Goal: Task Accomplishment & Management: Manage account settings

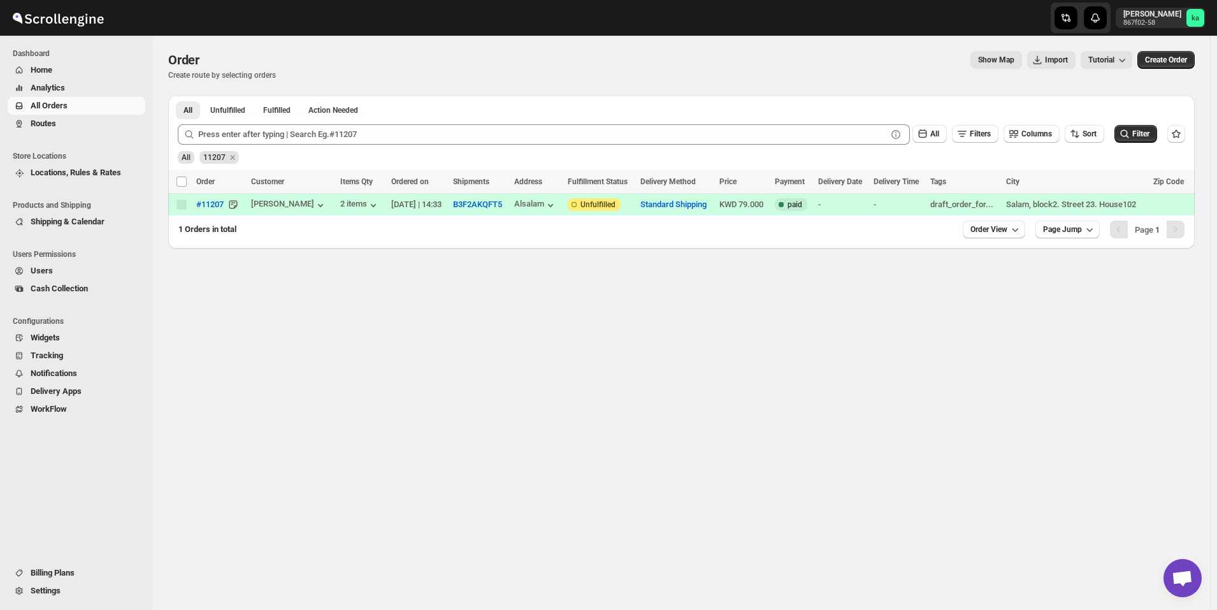
click at [69, 122] on span "Routes" at bounding box center [87, 123] width 112 height 13
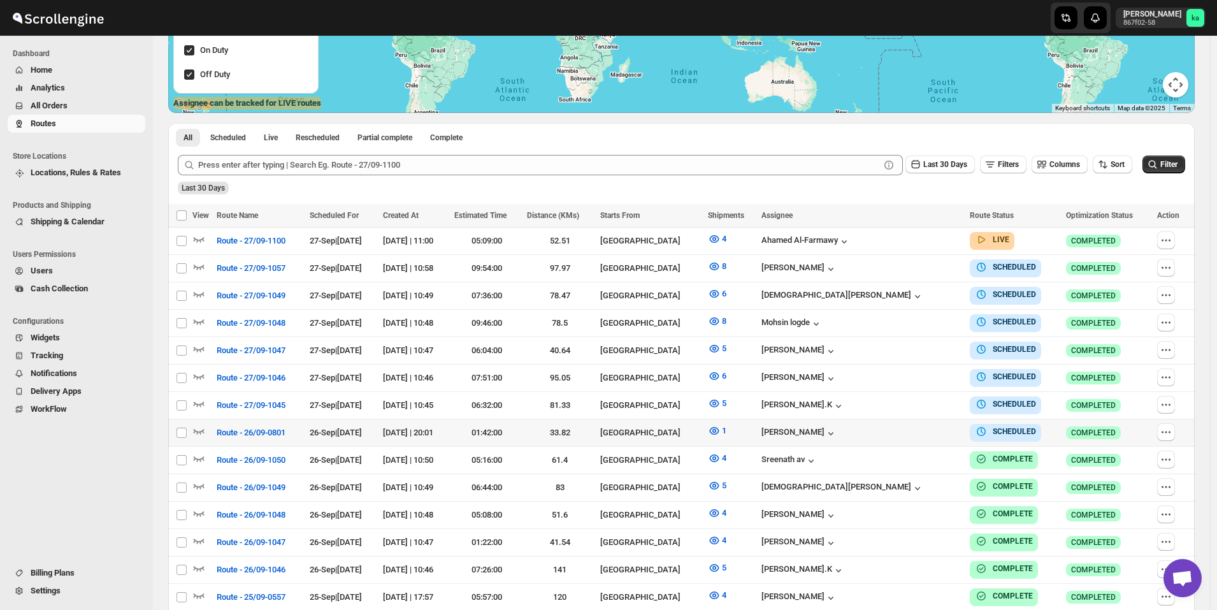
scroll to position [255, 0]
click at [1168, 321] on icon "button" at bounding box center [1167, 322] width 2 height 2
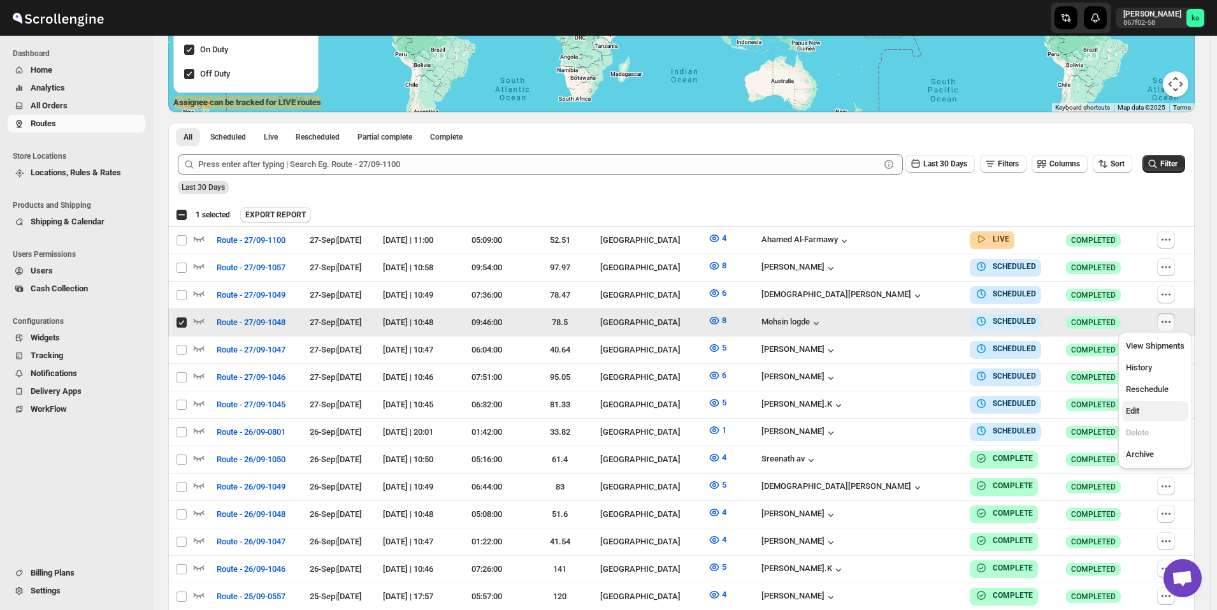
click at [1153, 406] on span "Edit" at bounding box center [1155, 411] width 59 height 13
checkbox input "false"
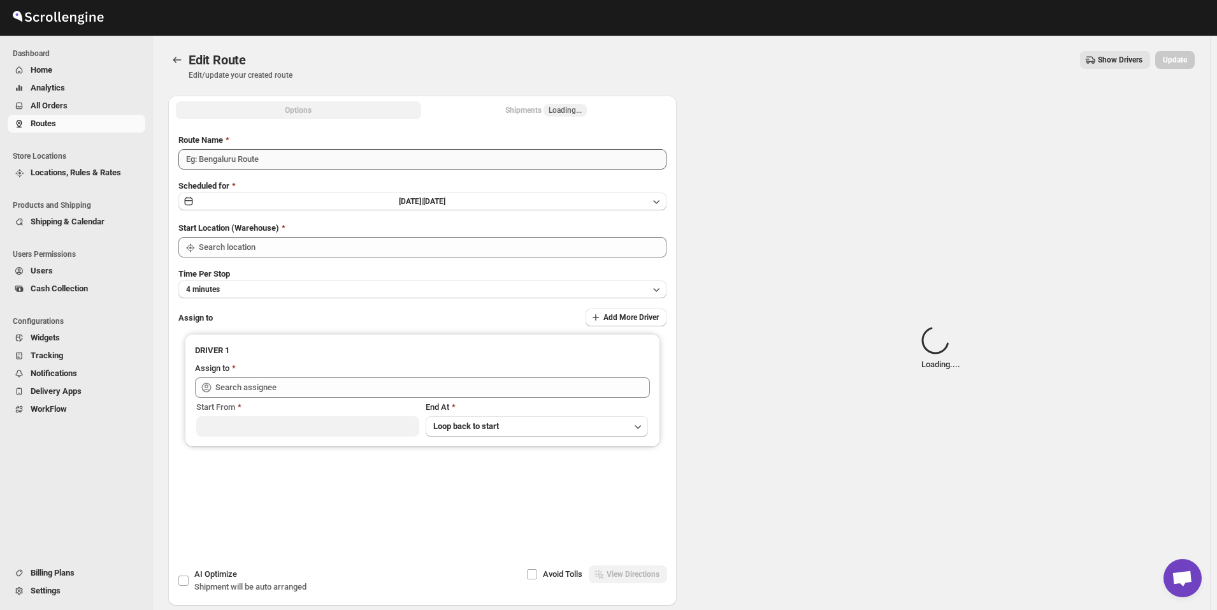
type input "Route - 27/09-1048"
type input "[GEOGRAPHIC_DATA]"
type input "[PERSON_NAME] ([EMAIL_ADDRESS][DOMAIN_NAME])"
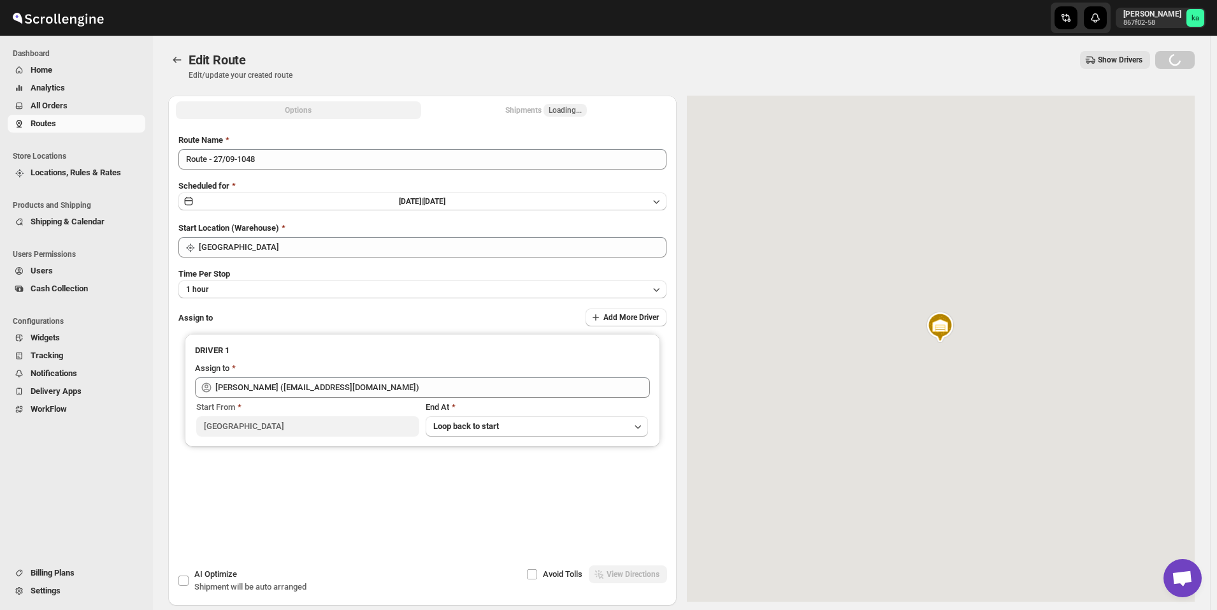
click at [553, 112] on div "Shipments Loading..." at bounding box center [546, 110] width 82 height 13
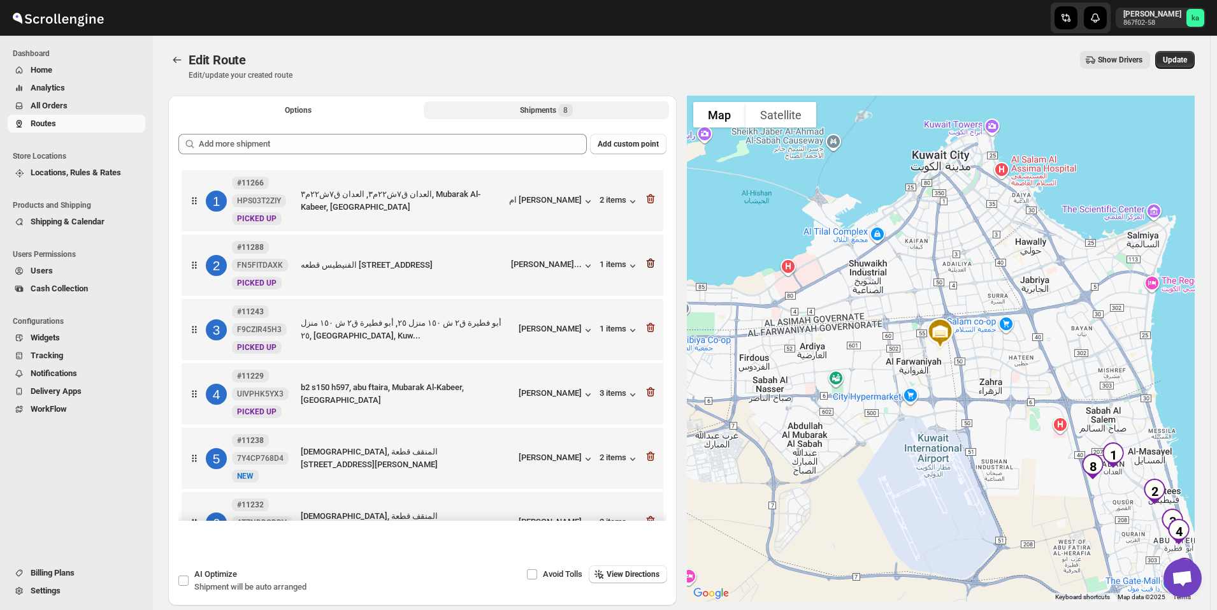
click at [649, 266] on icon "button" at bounding box center [650, 263] width 13 height 13
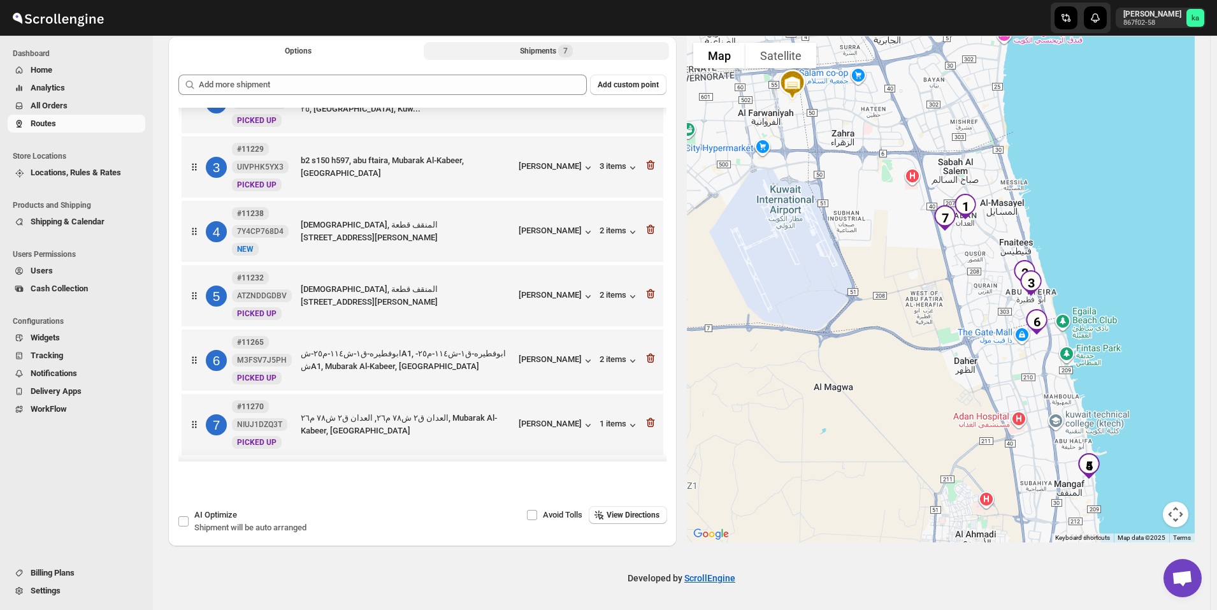
scroll to position [40, 0]
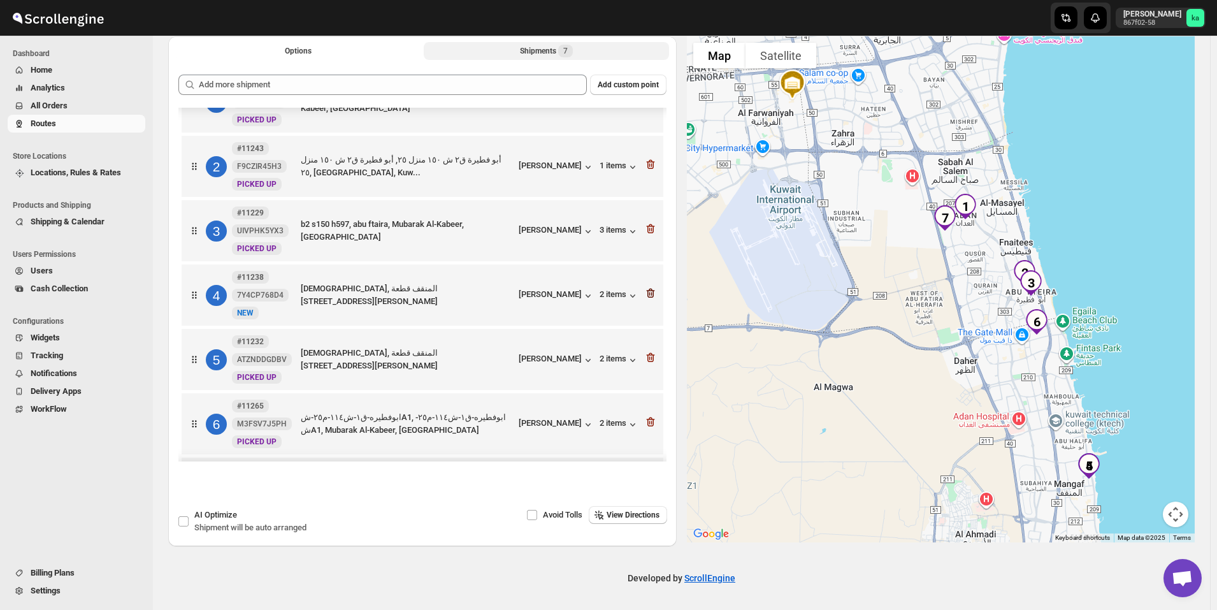
click at [649, 296] on icon "button" at bounding box center [650, 294] width 8 height 10
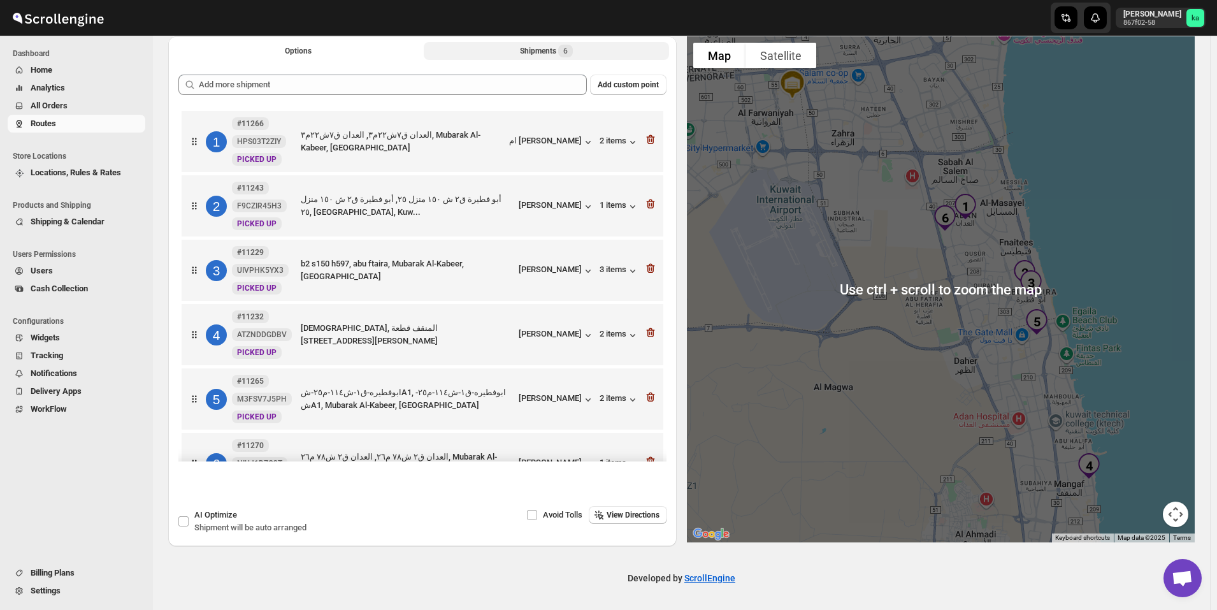
scroll to position [0, 0]
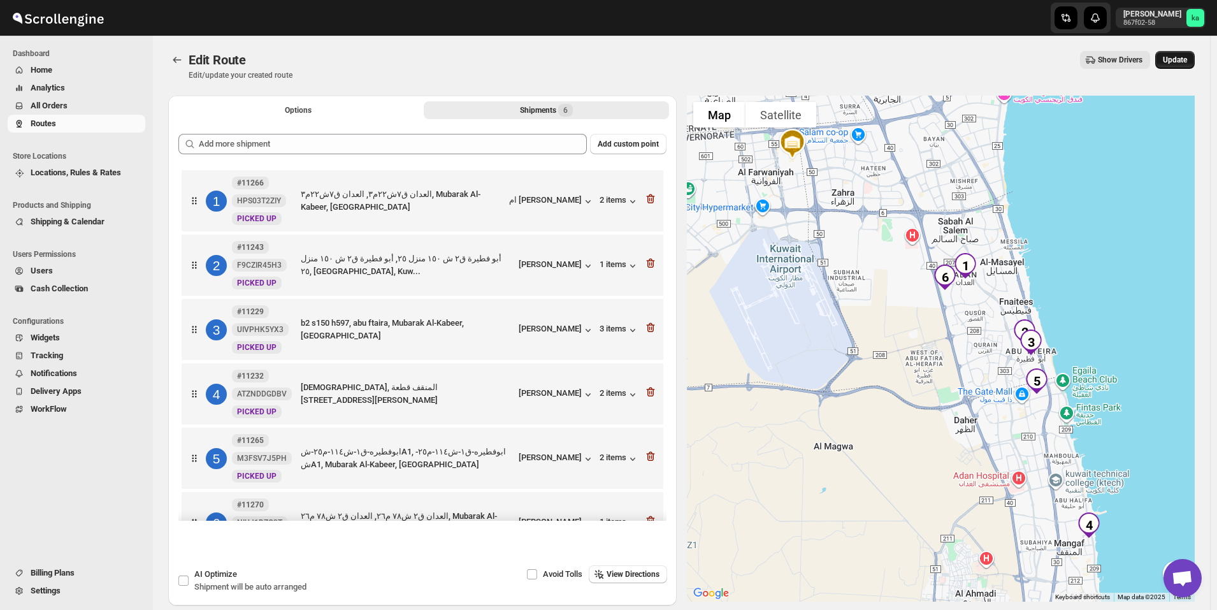
click at [1181, 62] on span "Update" at bounding box center [1175, 60] width 24 height 10
